Goal: Task Accomplishment & Management: Manage account settings

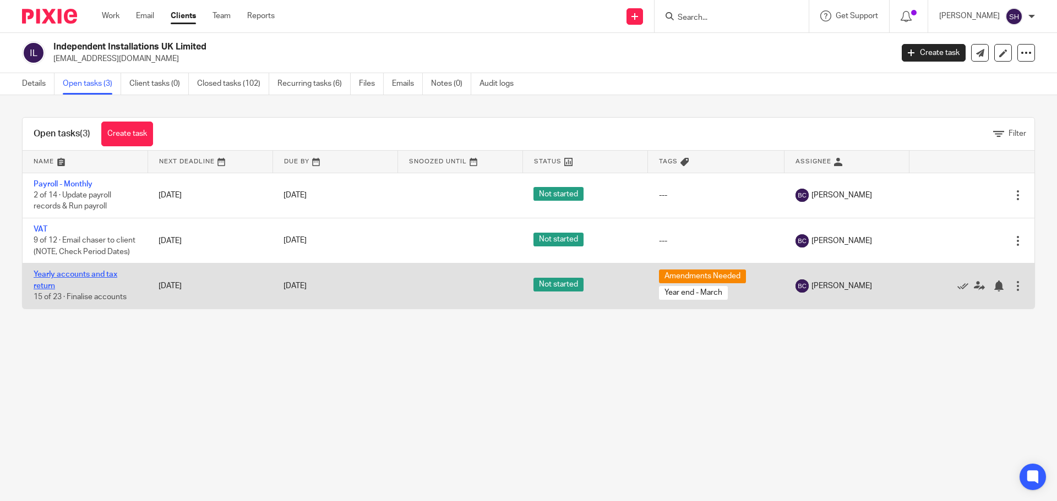
click at [91, 290] on link "Yearly accounts and tax return" at bounding box center [76, 280] width 84 height 19
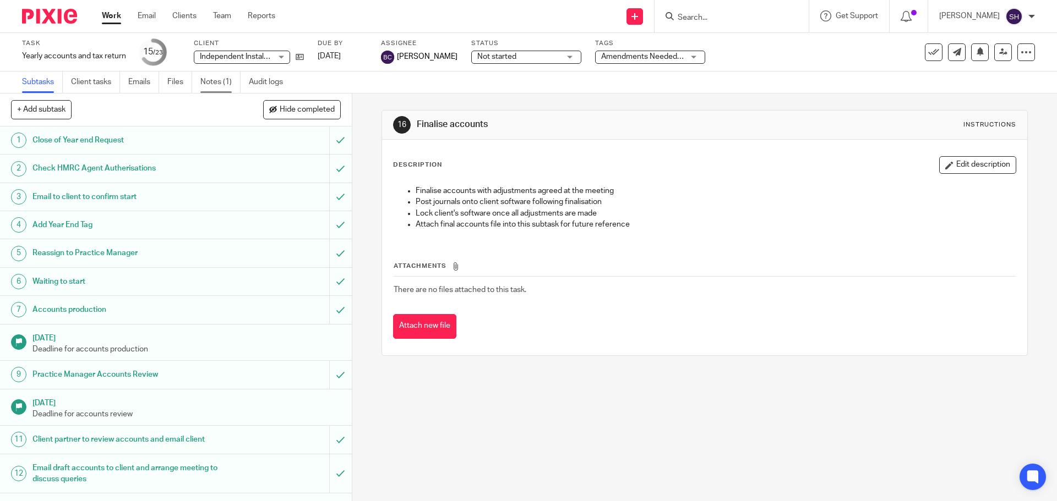
click at [206, 84] on link "Notes (1)" at bounding box center [220, 82] width 40 height 21
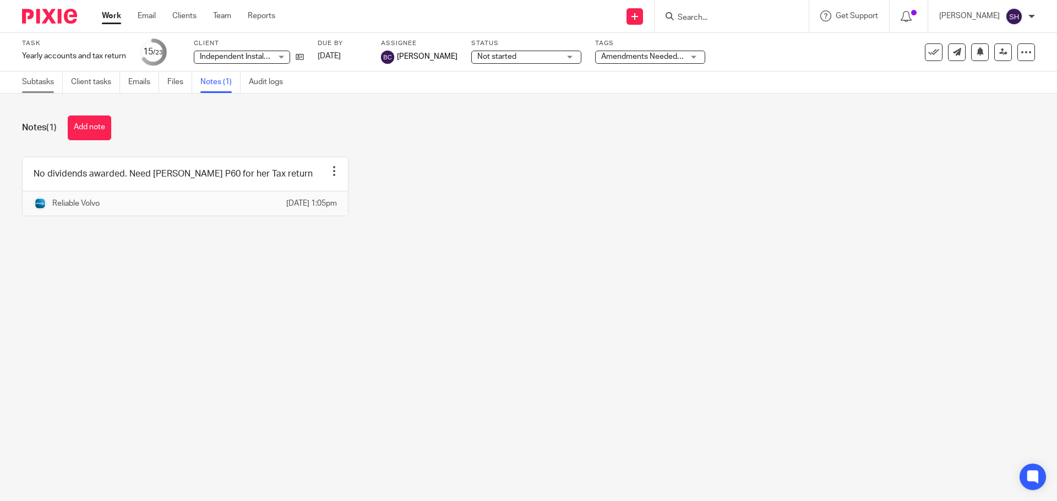
click at [50, 81] on link "Subtasks" at bounding box center [42, 82] width 41 height 21
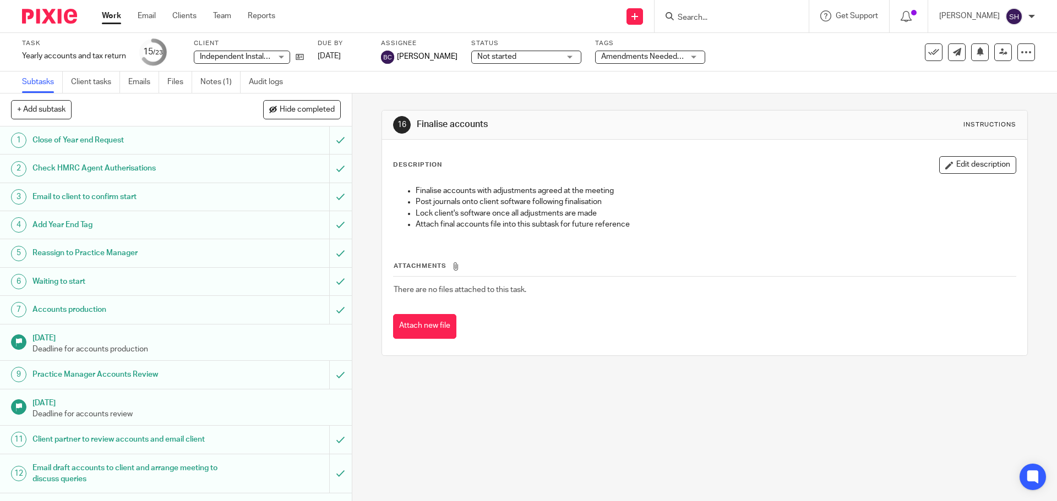
click at [605, 52] on span "Amendments Needed + 1" at bounding box center [642, 57] width 83 height 12
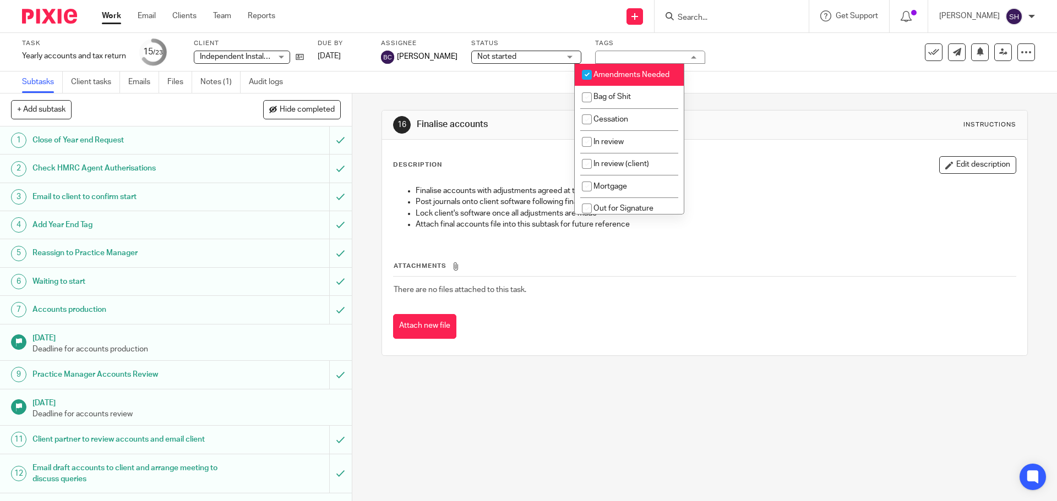
click at [618, 80] on li "Amendments Needed" at bounding box center [629, 75] width 109 height 23
checkbox input "false"
click at [117, 19] on link "Work" at bounding box center [111, 15] width 19 height 11
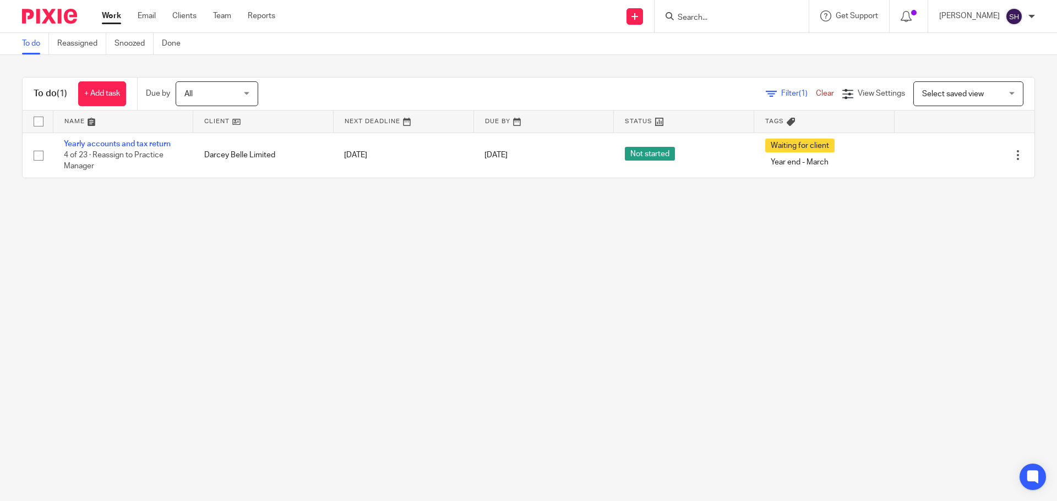
click at [697, 14] on input "Search" at bounding box center [725, 18] width 99 height 10
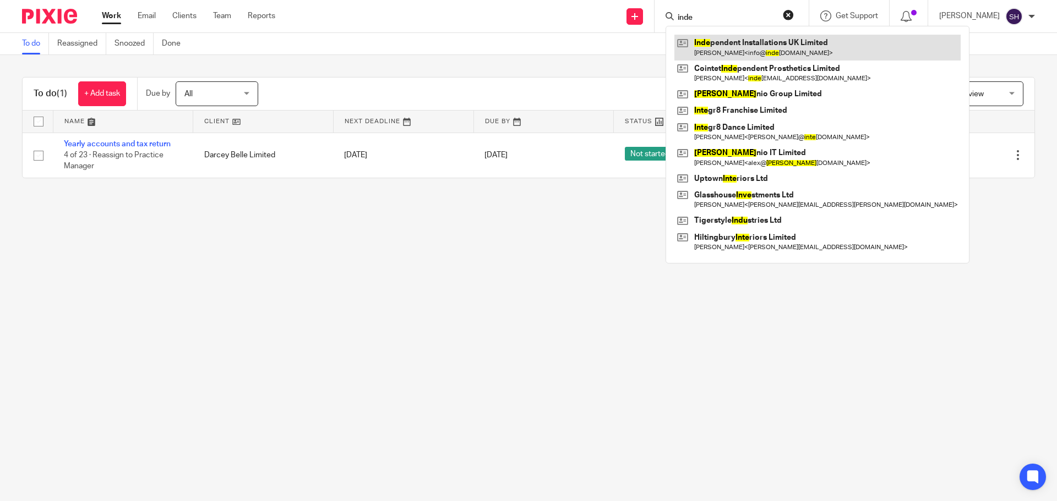
type input "inde"
click at [715, 57] on link at bounding box center [817, 47] width 286 height 25
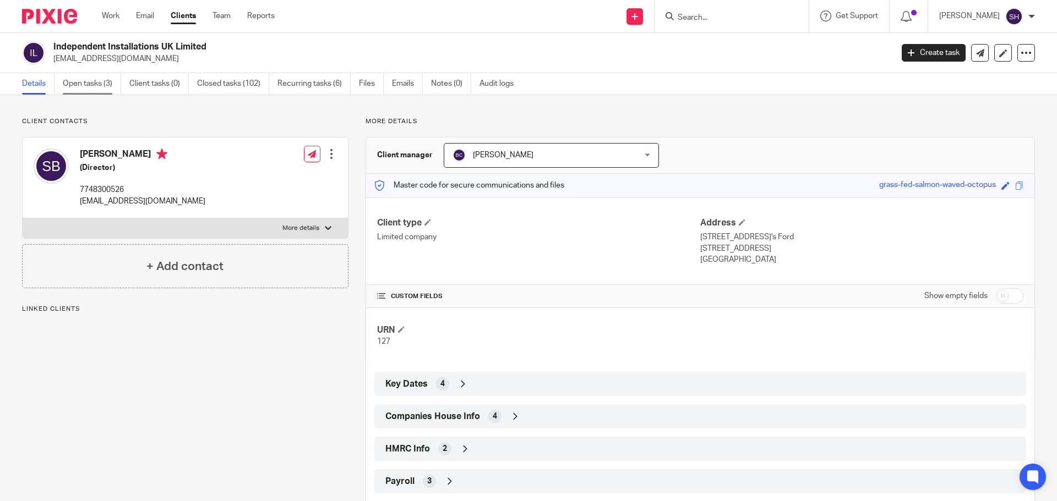
click at [111, 91] on link "Open tasks (3)" at bounding box center [92, 83] width 58 height 21
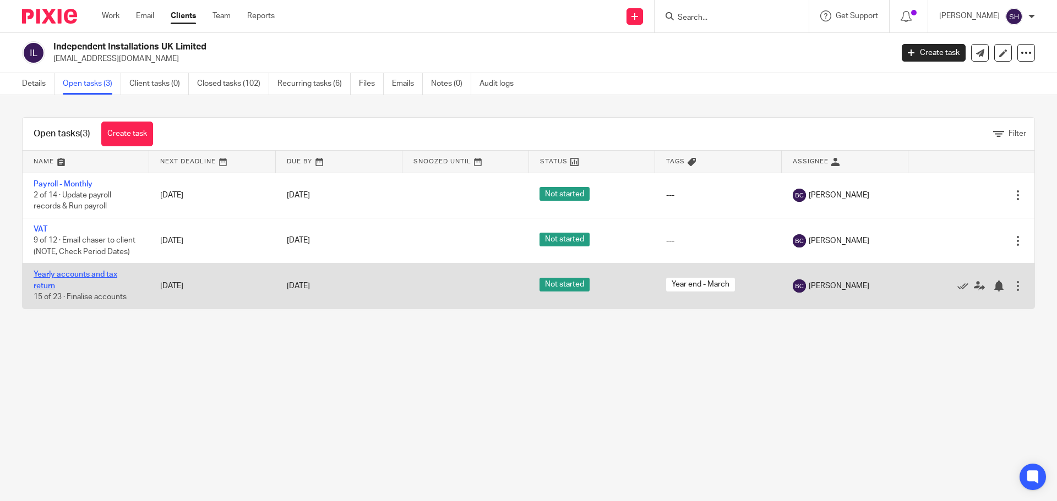
click at [44, 288] on link "Yearly accounts and tax return" at bounding box center [76, 280] width 84 height 19
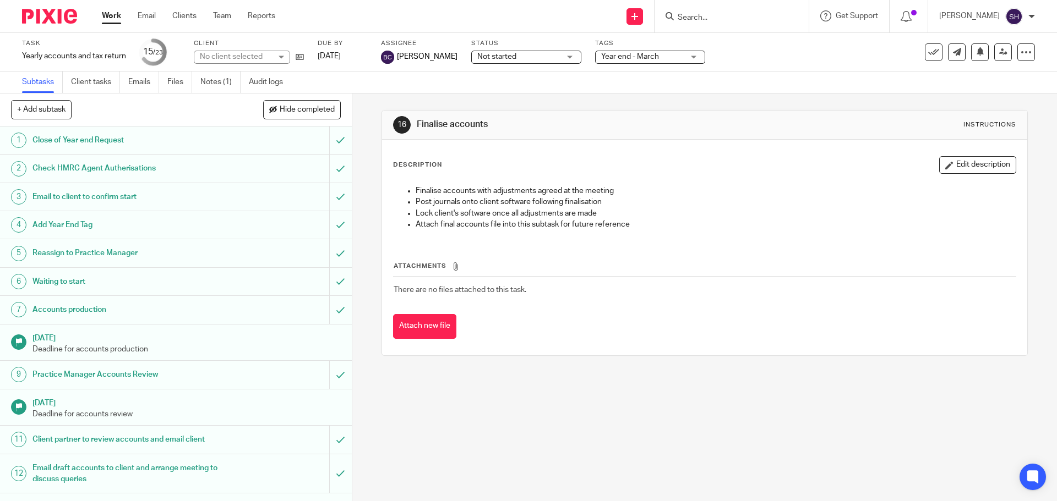
click at [477, 55] on span "Not started" at bounding box center [496, 57] width 39 height 8
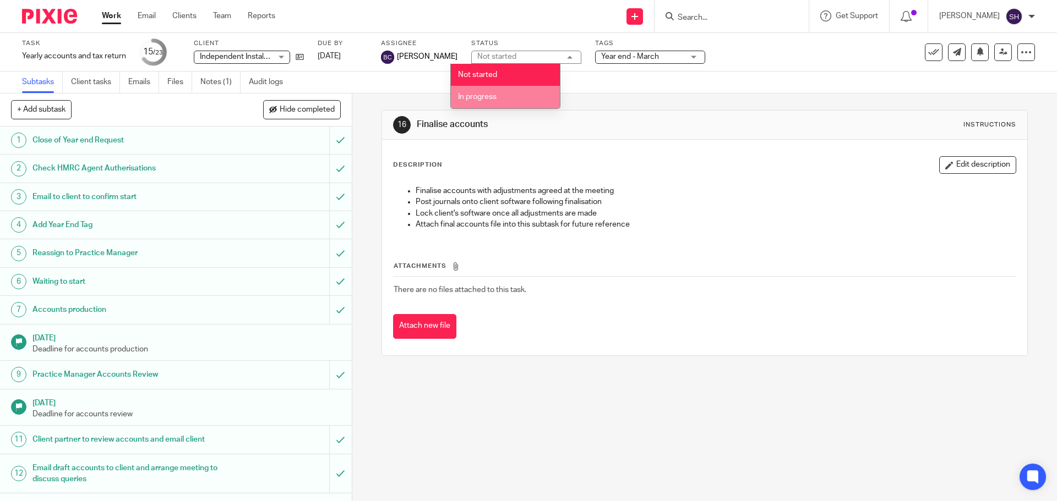
click at [478, 100] on span "In progress" at bounding box center [477, 97] width 39 height 8
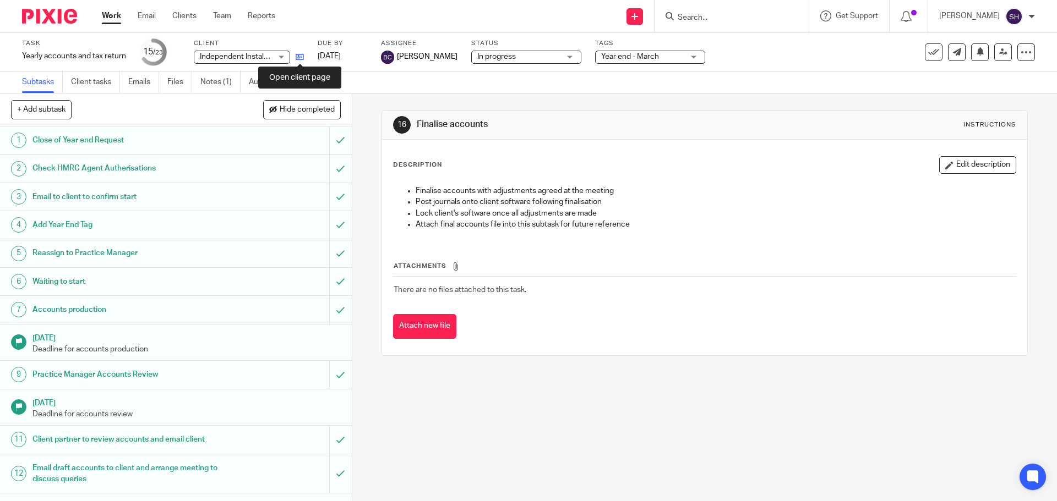
click at [298, 57] on icon at bounding box center [300, 57] width 8 height 8
click at [305, 55] on div "Task Yearly accounts and tax return Save Yearly accounts and tax return 15 /23 …" at bounding box center [444, 52] width 844 height 26
click at [302, 56] on icon at bounding box center [300, 57] width 8 height 8
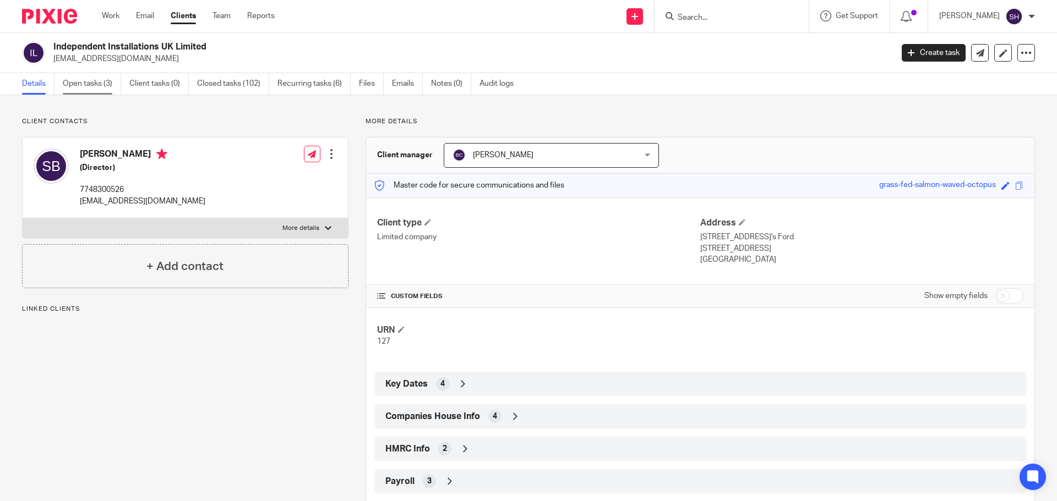
click at [107, 83] on link "Open tasks (3)" at bounding box center [92, 83] width 58 height 21
click at [404, 83] on link "Emails" at bounding box center [407, 83] width 31 height 21
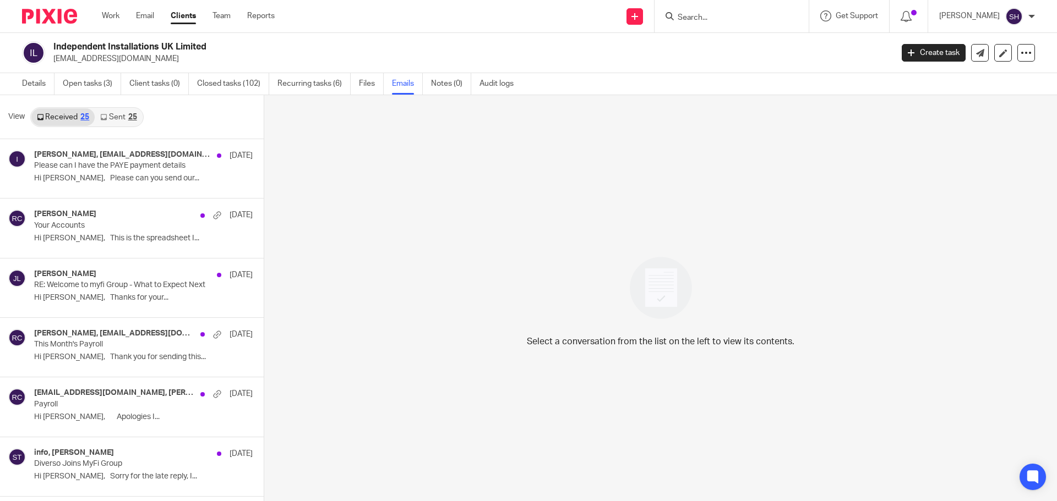
click at [130, 110] on link "Sent 25" at bounding box center [118, 117] width 47 height 18
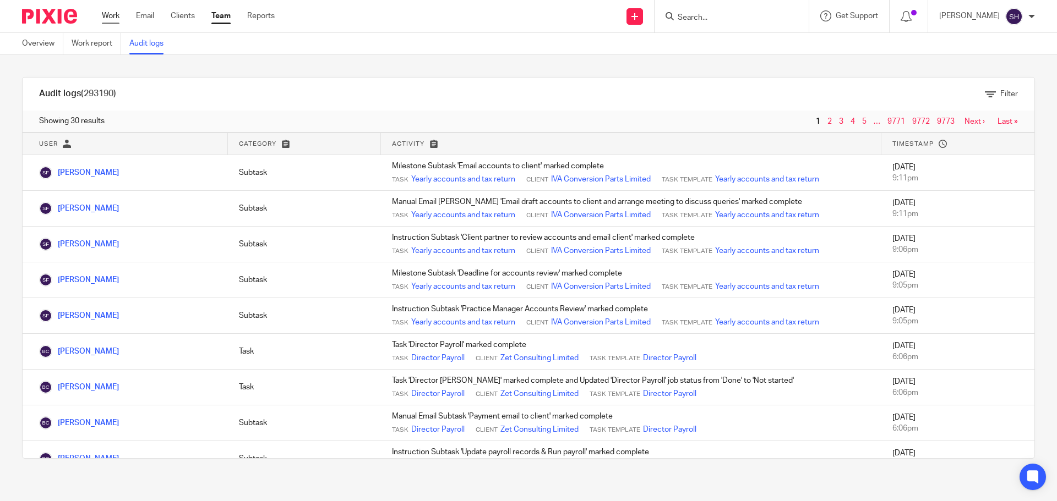
click at [106, 12] on link "Work" at bounding box center [111, 15] width 18 height 11
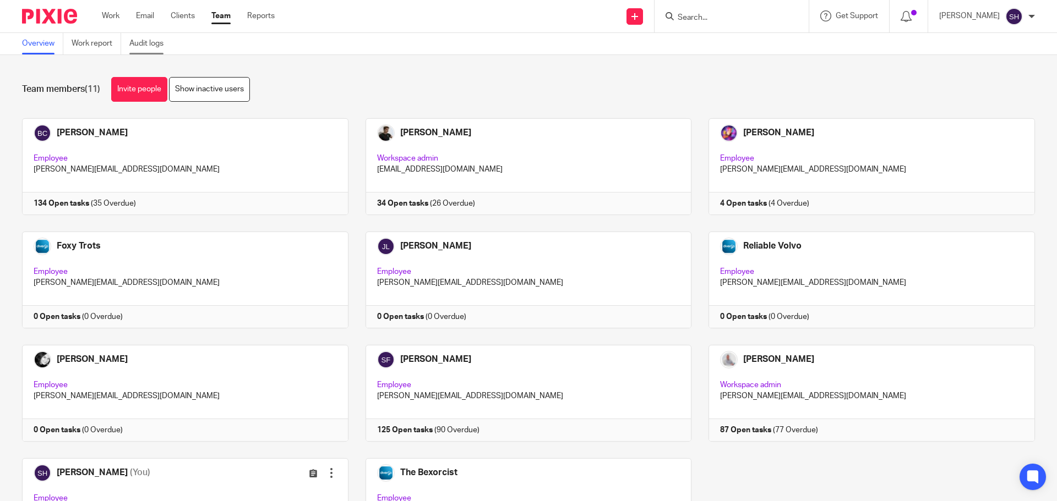
click at [151, 44] on link "Audit logs" at bounding box center [150, 43] width 42 height 21
